Goal: Navigation & Orientation: Find specific page/section

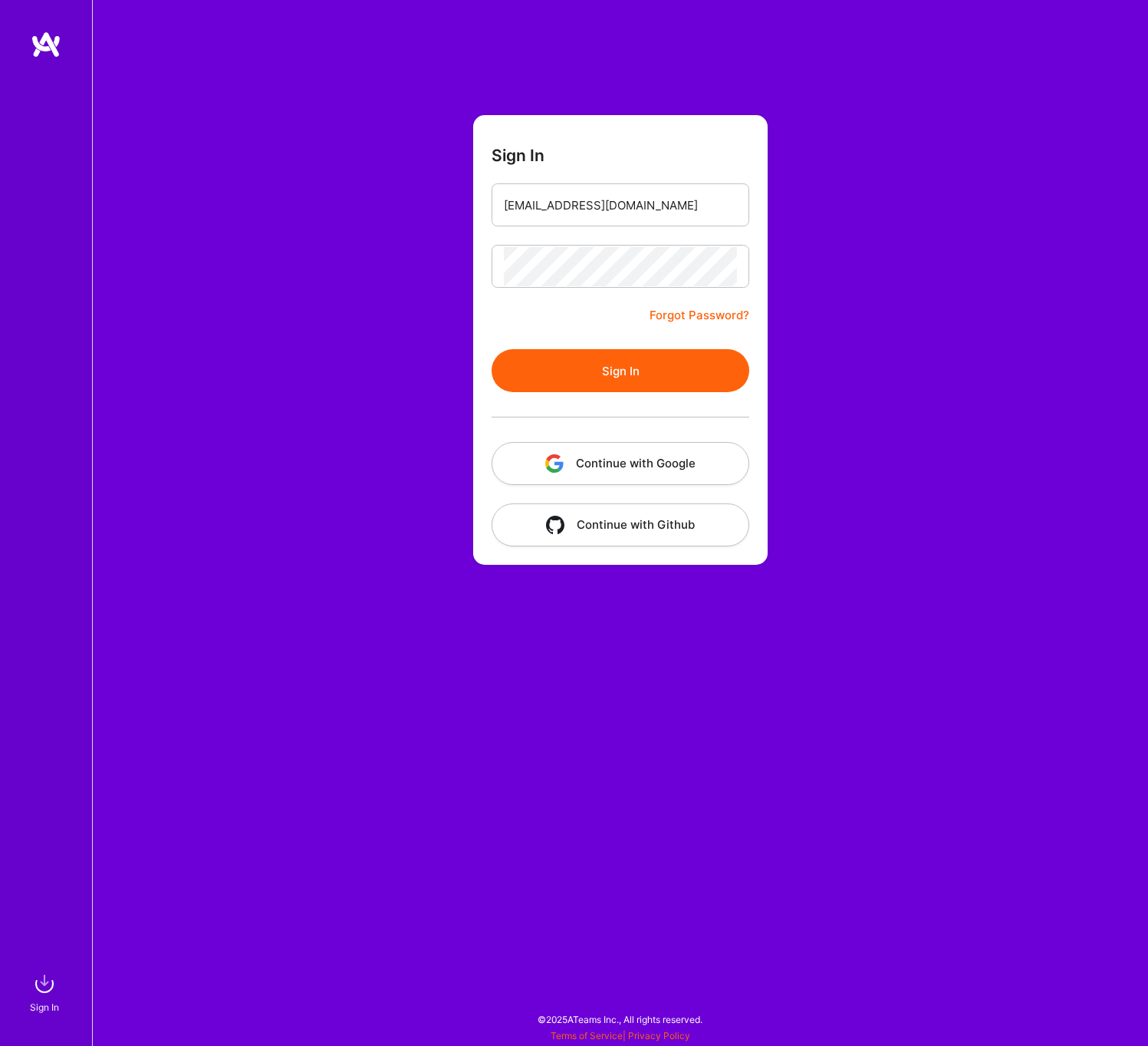
click at [598, 367] on button "Sign In" at bounding box center [620, 370] width 258 height 43
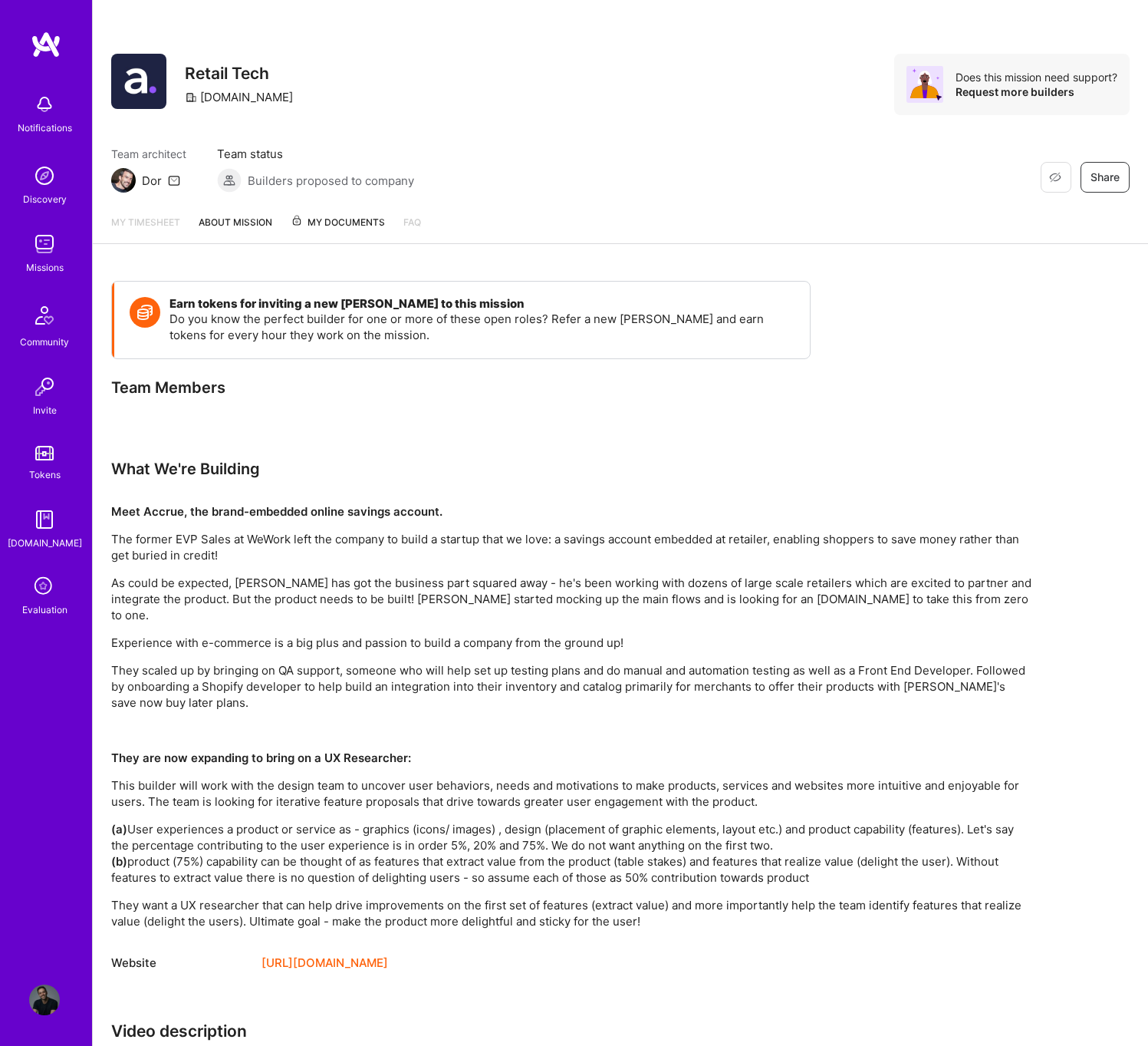
click at [307, 229] on span "My Documents" at bounding box center [338, 222] width 94 height 17
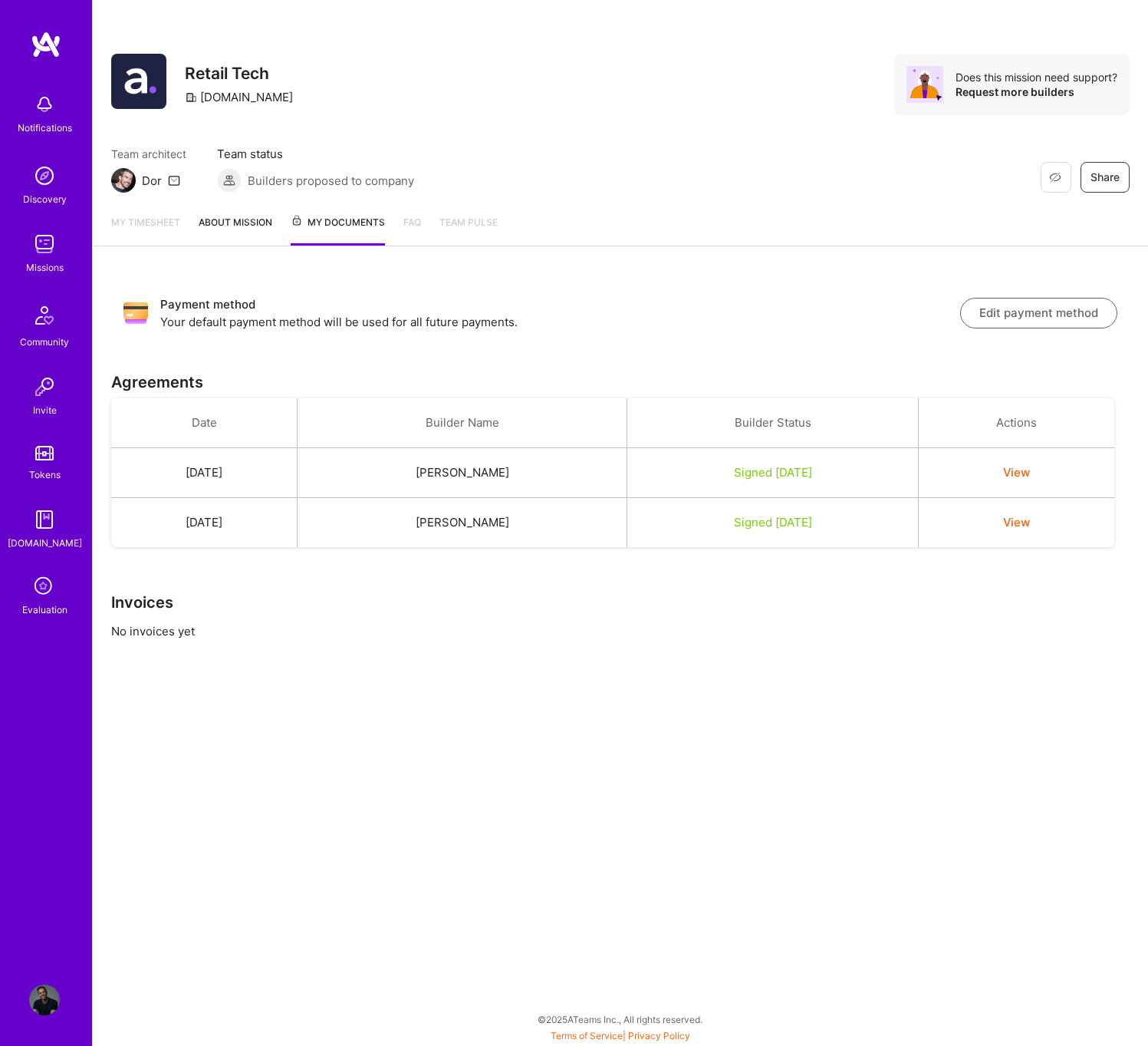
click at [42, 989] on img at bounding box center [44, 1000] width 31 height 31
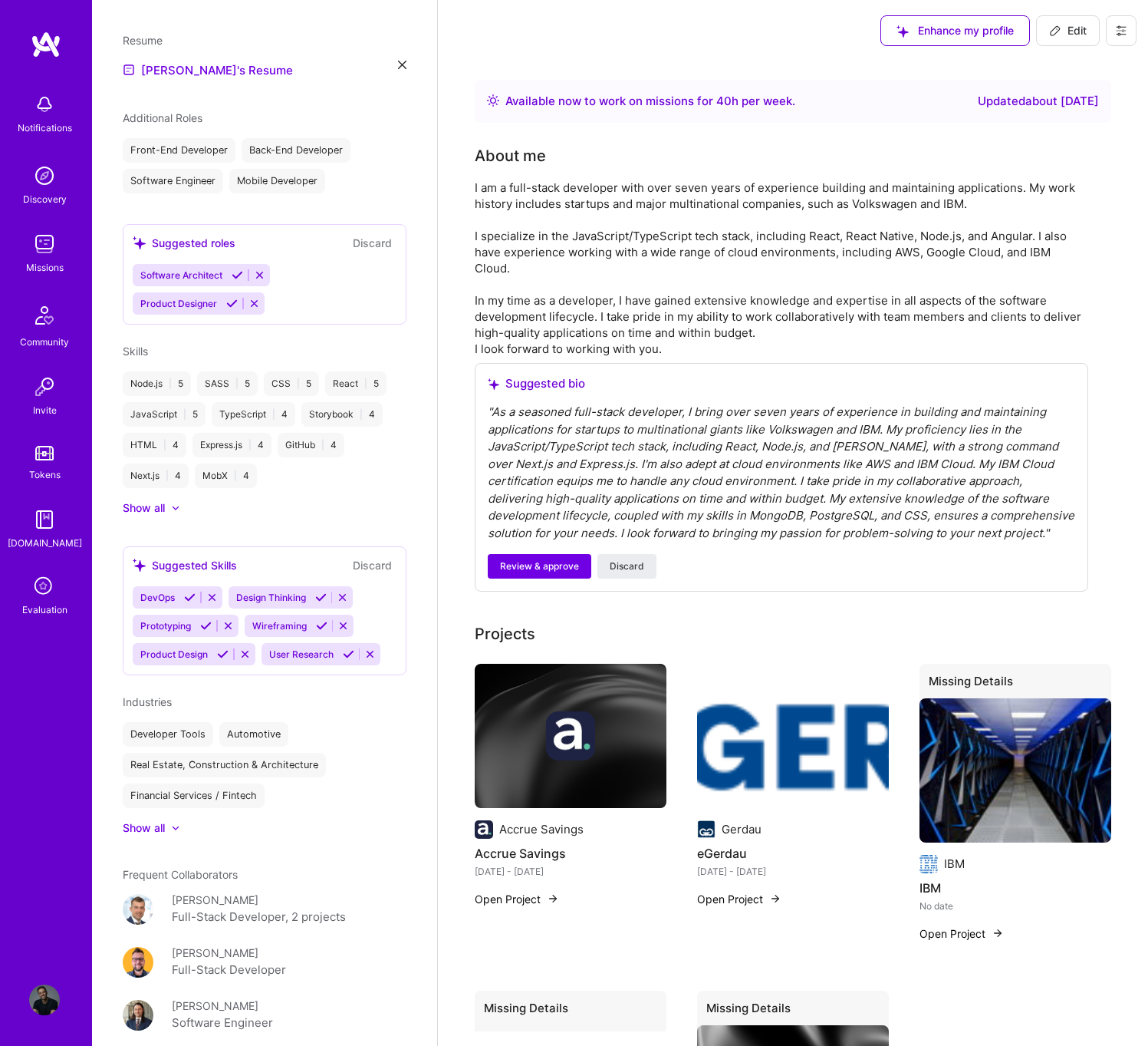
scroll to position [778, 0]
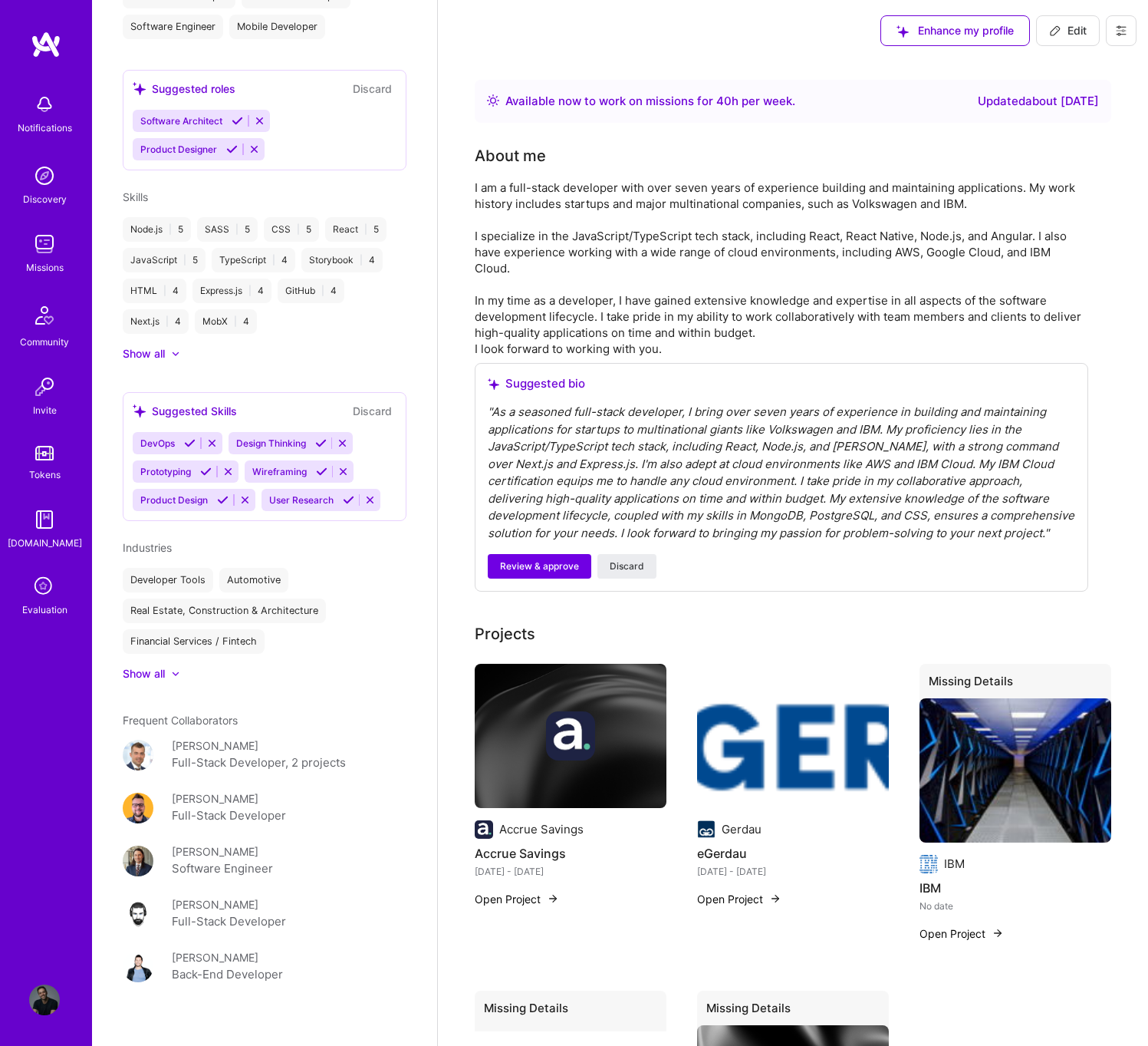
click at [57, 249] on img at bounding box center [44, 244] width 31 height 31
